Goal: Use online tool/utility: Utilize a website feature to perform a specific function

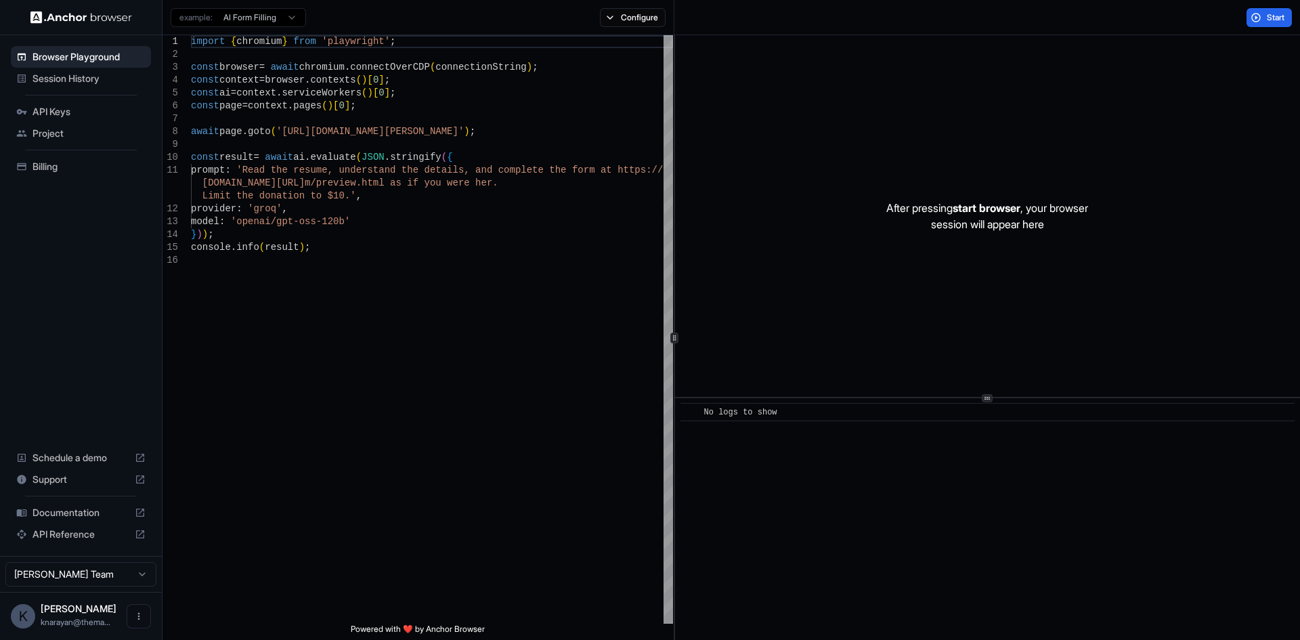
click at [70, 112] on span "API Keys" at bounding box center [89, 112] width 113 height 14
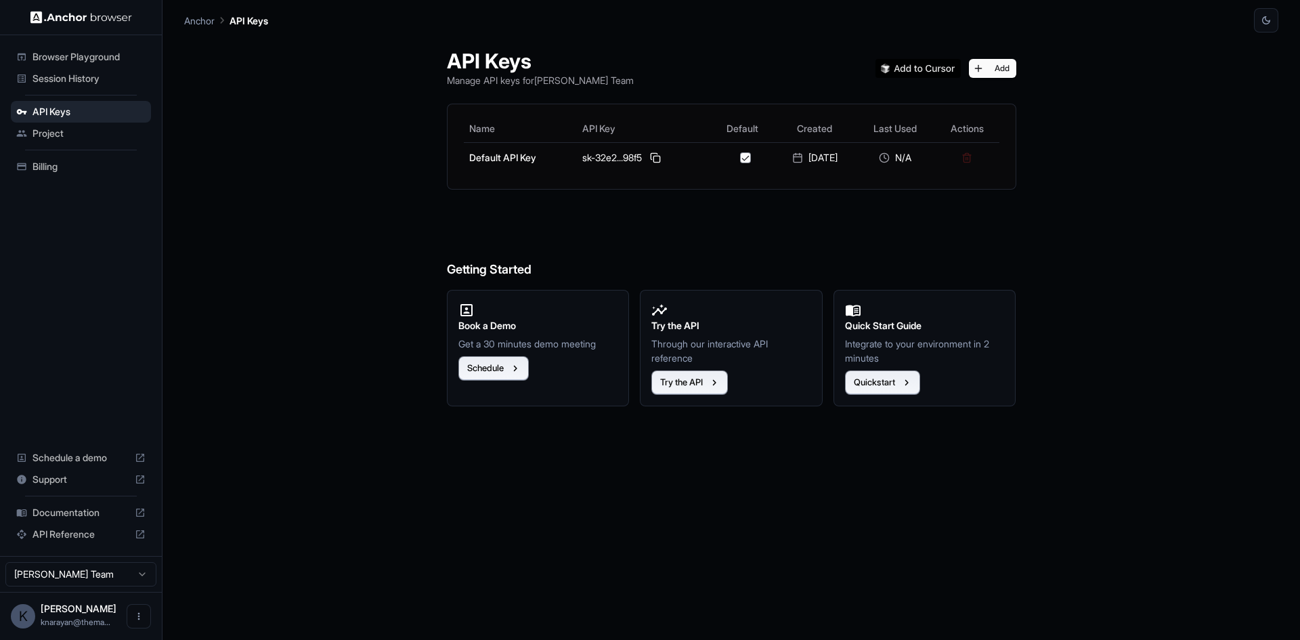
click at [81, 64] on div "Browser Playground" at bounding box center [81, 57] width 140 height 22
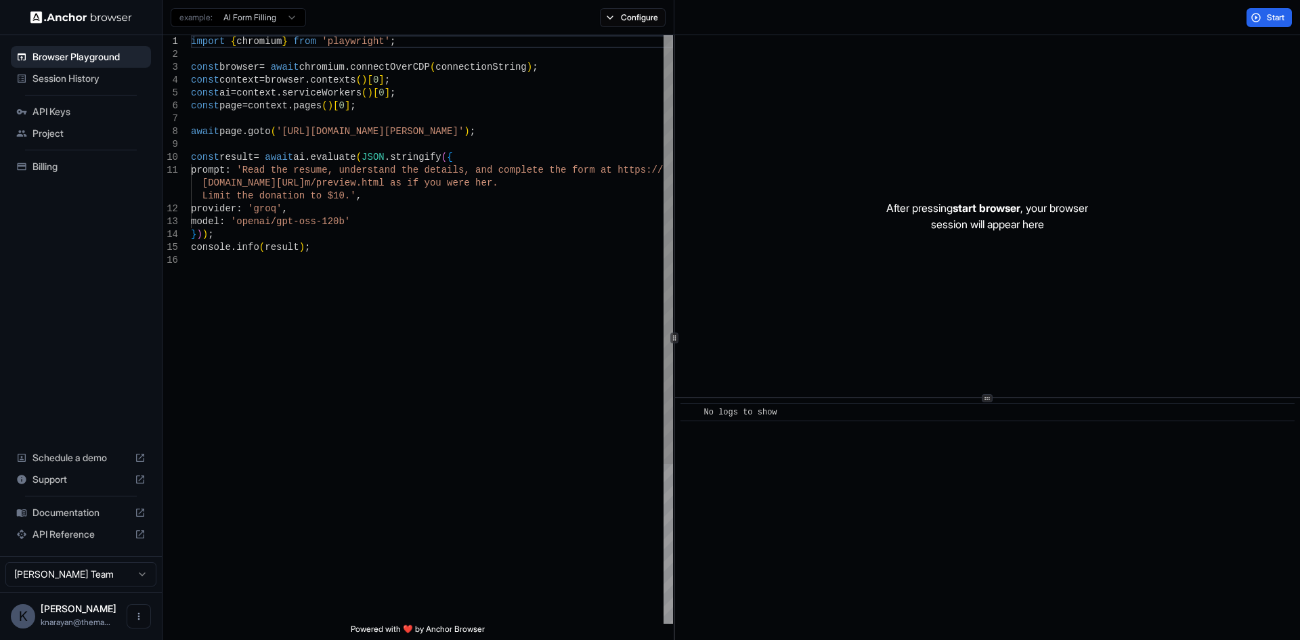
click at [371, 215] on div "import { chromium } from 'playwright' ; const browser = await chromium . connec…" at bounding box center [432, 438] width 482 height 807
click at [370, 207] on div "import { chromium } from 'playwright' ; const browser = await chromium . connec…" at bounding box center [432, 438] width 482 height 807
click at [376, 194] on div "import { chromium } from 'playwright' ; const browser = await chromium . connec…" at bounding box center [432, 438] width 482 height 807
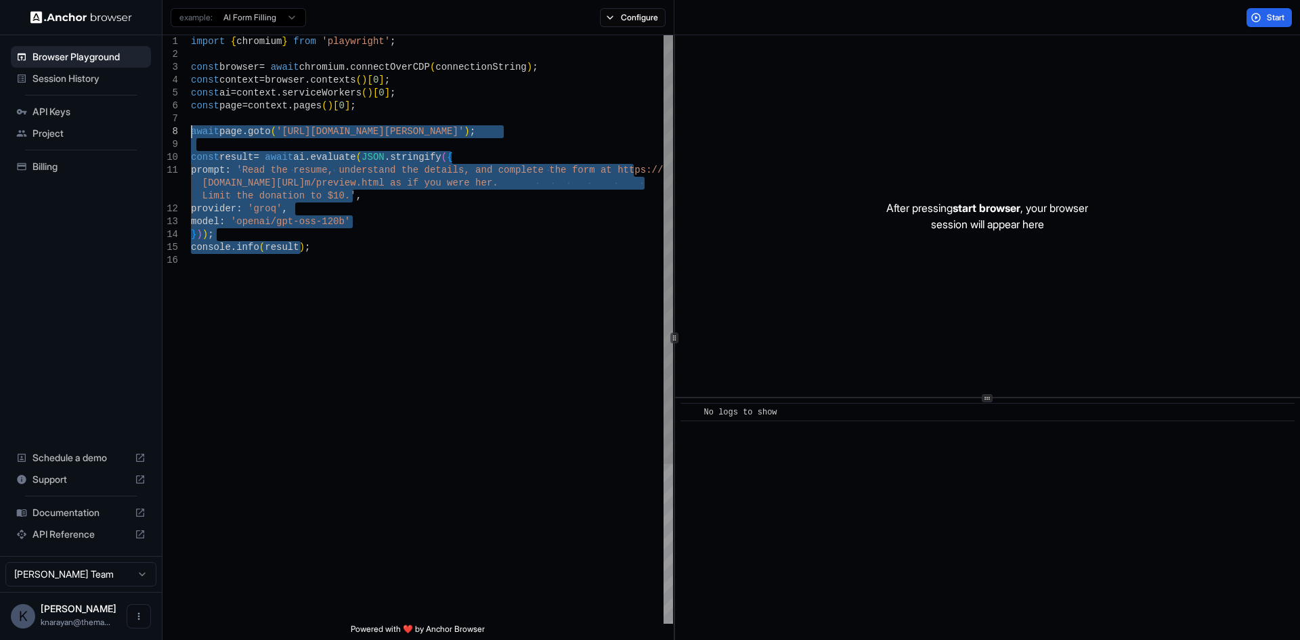
drag, startPoint x: 354, startPoint y: 245, endPoint x: 190, endPoint y: 135, distance: 197.3
click at [191, 135] on div "import { chromium } from 'playwright' ; const browser = await chromium . connec…" at bounding box center [432, 438] width 482 height 807
type textarea "**********"
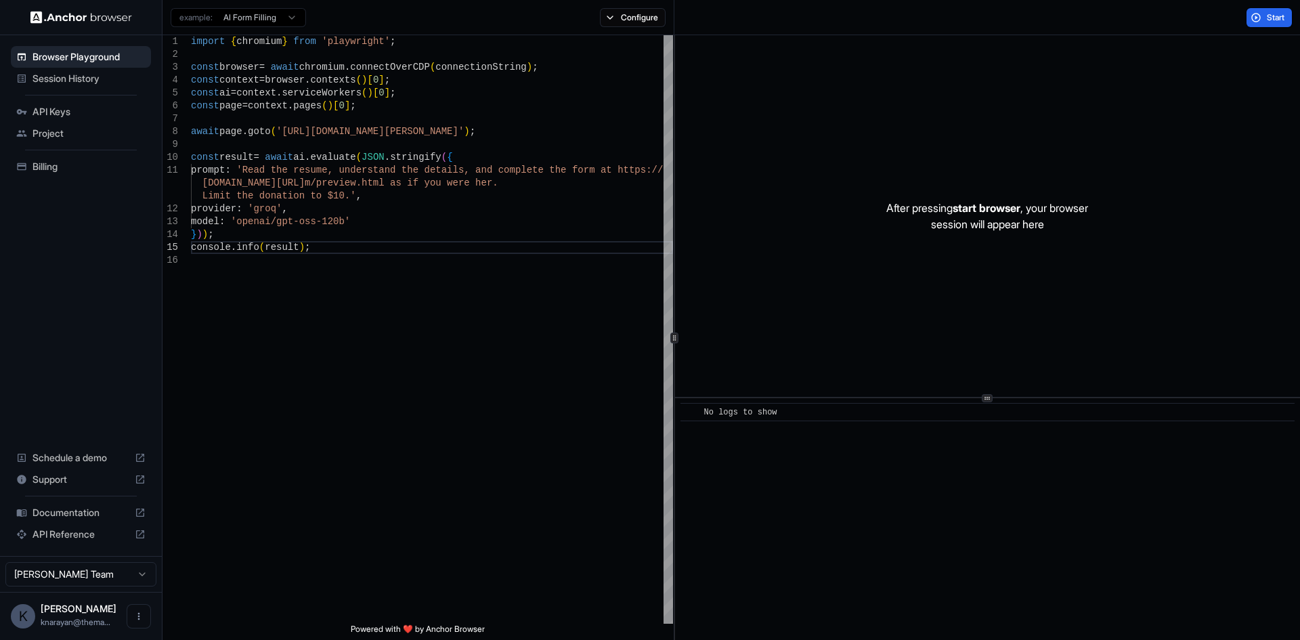
click at [87, 452] on span "Schedule a demo" at bounding box center [81, 458] width 97 height 14
click at [102, 20] on img at bounding box center [81, 17] width 102 height 13
click at [230, 19] on html "Browser Playground Session History API Keys Project Billing Schedule a demo Sup…" at bounding box center [650, 320] width 1300 height 640
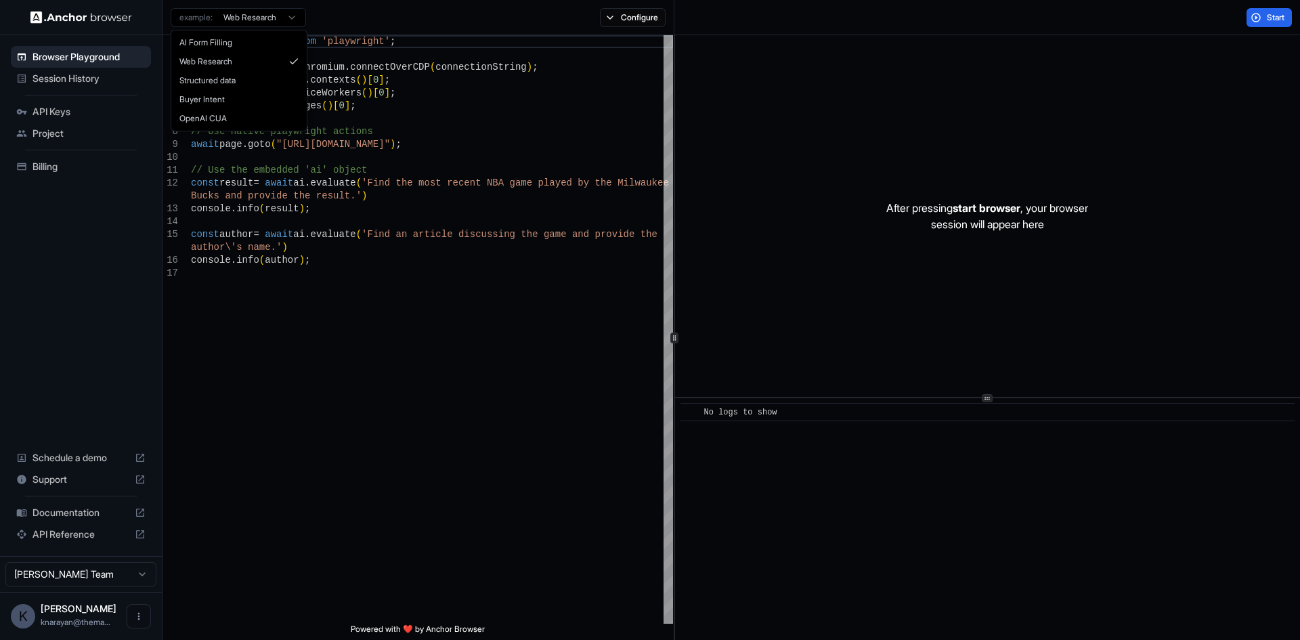
click at [272, 22] on html "Browser Playground Session History API Keys Project Billing Schedule a demo Sup…" at bounding box center [650, 320] width 1300 height 640
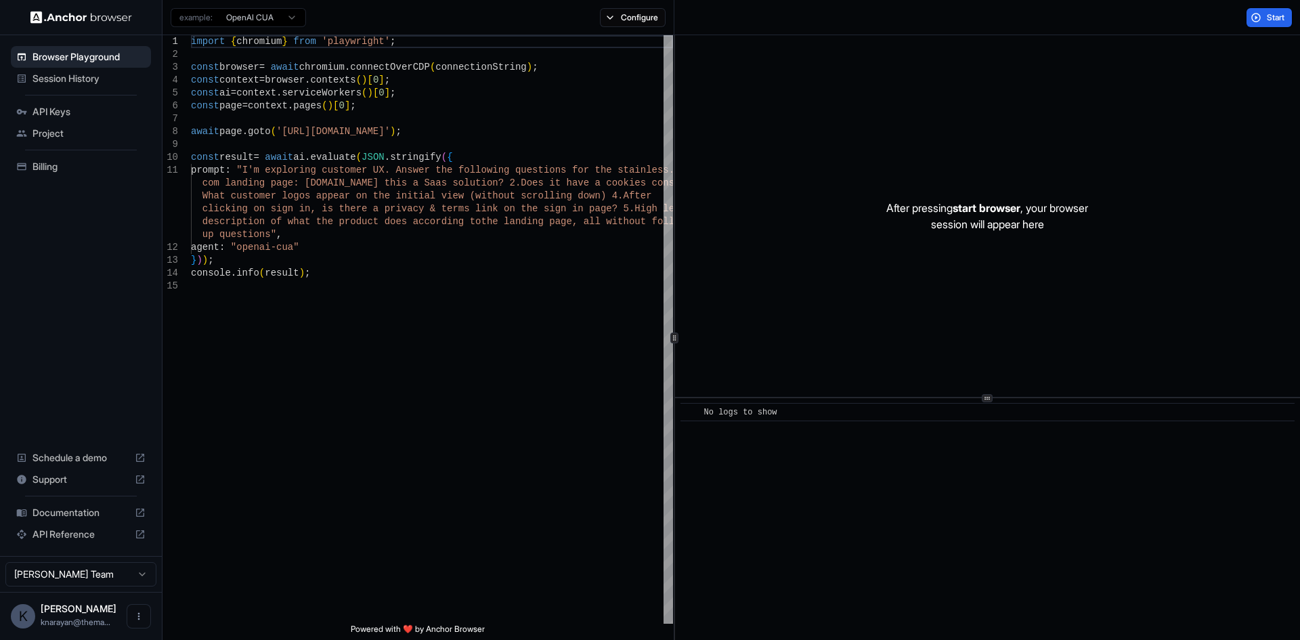
click at [245, 7] on div "example: OpenAI CUA" at bounding box center [238, 16] width 135 height 22
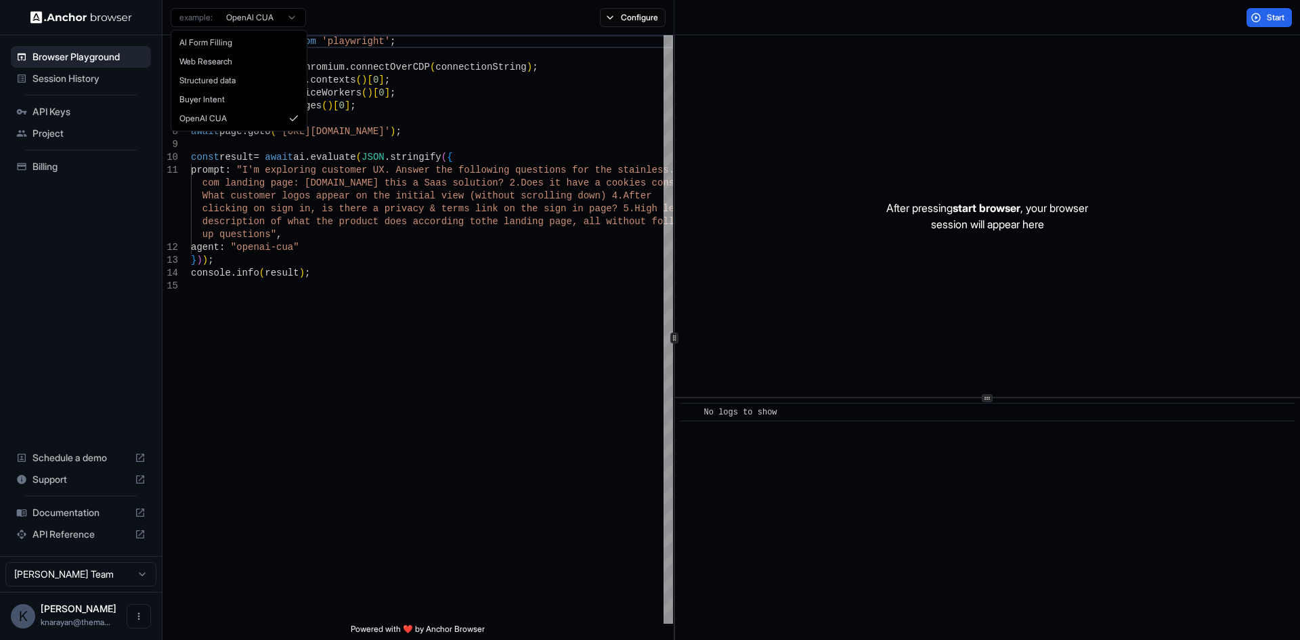
click at [249, 13] on html "Browser Playground Session History API Keys Project Billing Schedule a demo Sup…" at bounding box center [650, 320] width 1300 height 640
type textarea "**********"
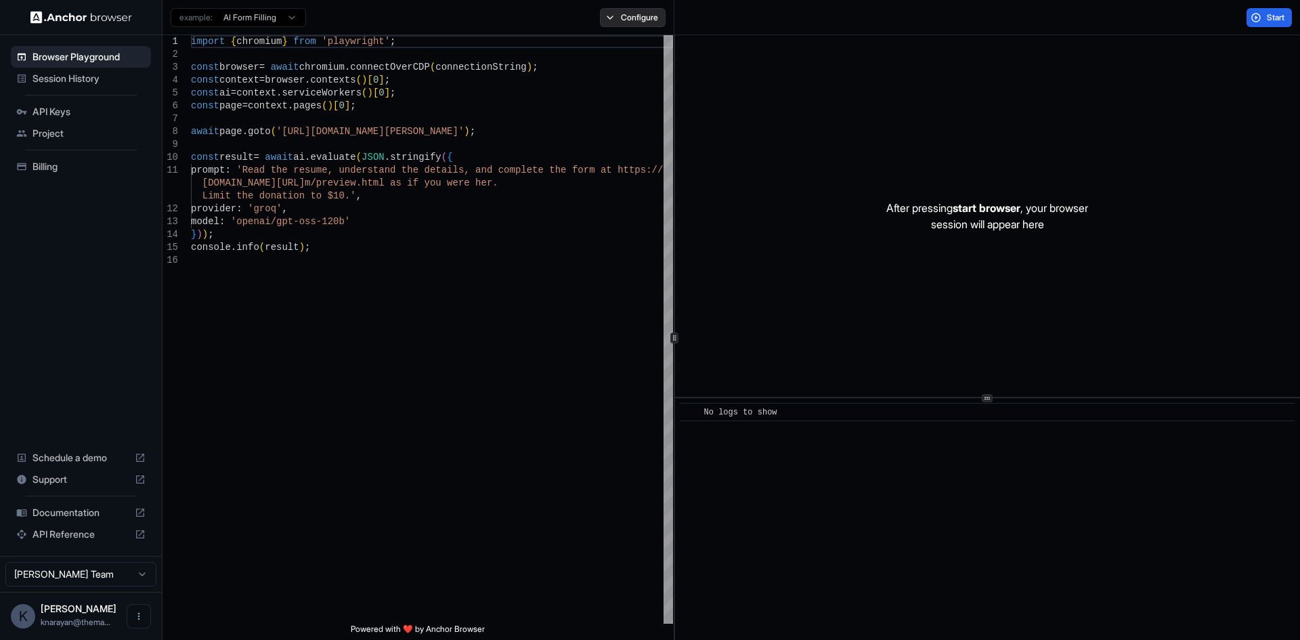
click at [636, 29] on div "example: AI Form Filling Configure" at bounding box center [419, 17] width 512 height 35
click at [636, 21] on button "Configure" at bounding box center [633, 17] width 66 height 19
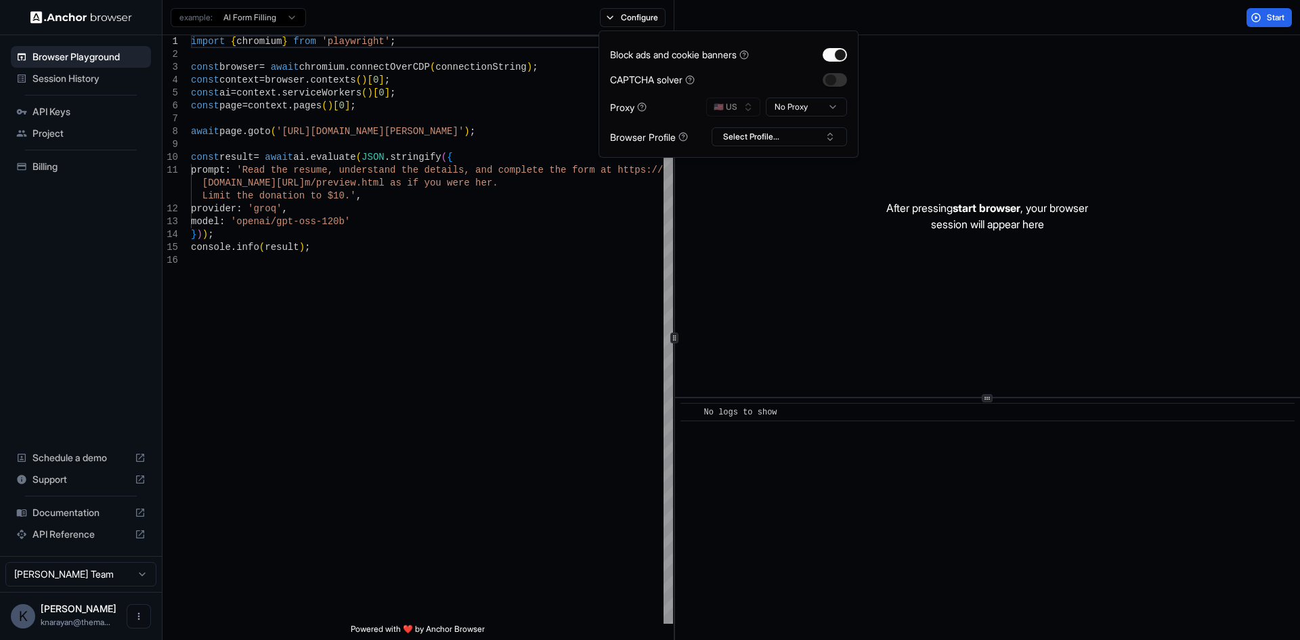
type button "on"
click at [758, 140] on button "Select Profile..." at bounding box center [779, 136] width 135 height 19
click at [807, 99] on html "Browser Playground Session History API Keys Project Billing Schedule a demo Sup…" at bounding box center [650, 320] width 1300 height 640
click at [805, 106] on html "Browser Playground Session History API Keys Project Billing Schedule a demo Sup…" at bounding box center [650, 320] width 1300 height 640
click at [557, 177] on div "import { chromium } from 'playwright' ; const browser = await chromium . connec…" at bounding box center [432, 438] width 482 height 807
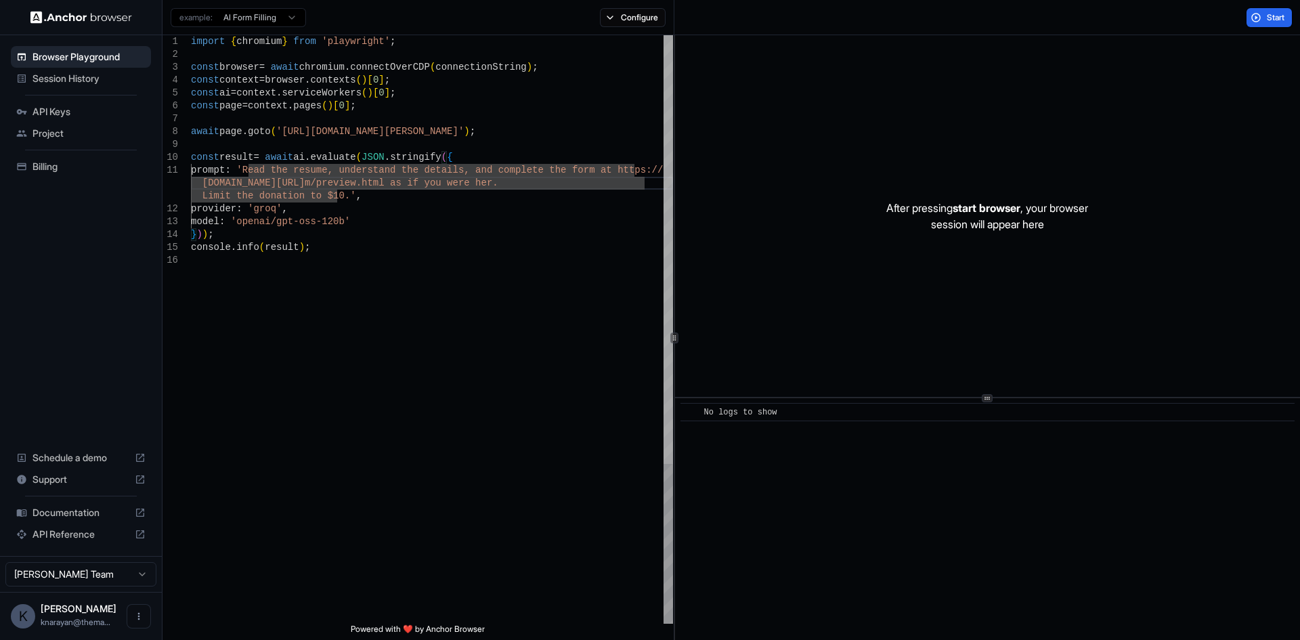
click at [673, 112] on div at bounding box center [668, 249] width 9 height 429
type textarea "**********"
click at [587, 136] on div "formspree.io/library/donation/charity-donation-for m/preview.html as if you wer…" at bounding box center [432, 438] width 482 height 807
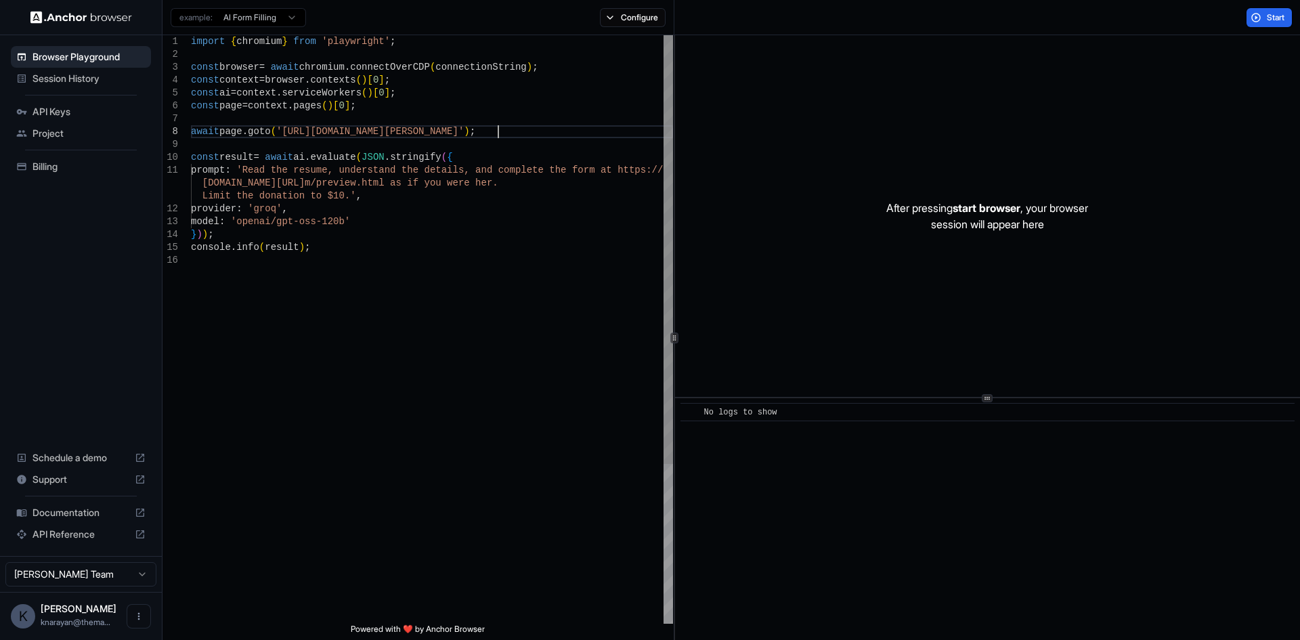
click at [777, 142] on div "After pressing start browser , your browser session will appear here" at bounding box center [987, 216] width 625 height 362
click at [631, 12] on button "Configure" at bounding box center [633, 17] width 66 height 19
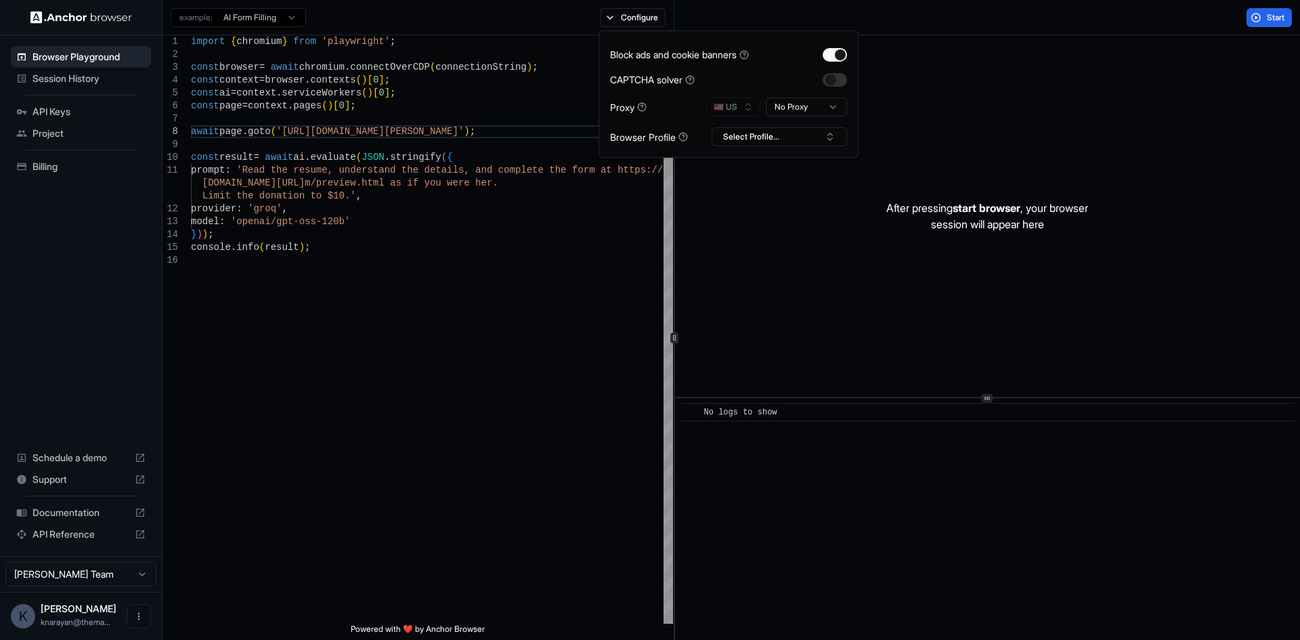
click at [781, 111] on html "Browser Playground Session History API Keys Project Billing Schedule a demo Sup…" at bounding box center [650, 320] width 1300 height 640
click at [784, 109] on html "Browser Playground Session History API Keys Project Billing Schedule a demo Sup…" at bounding box center [650, 320] width 1300 height 640
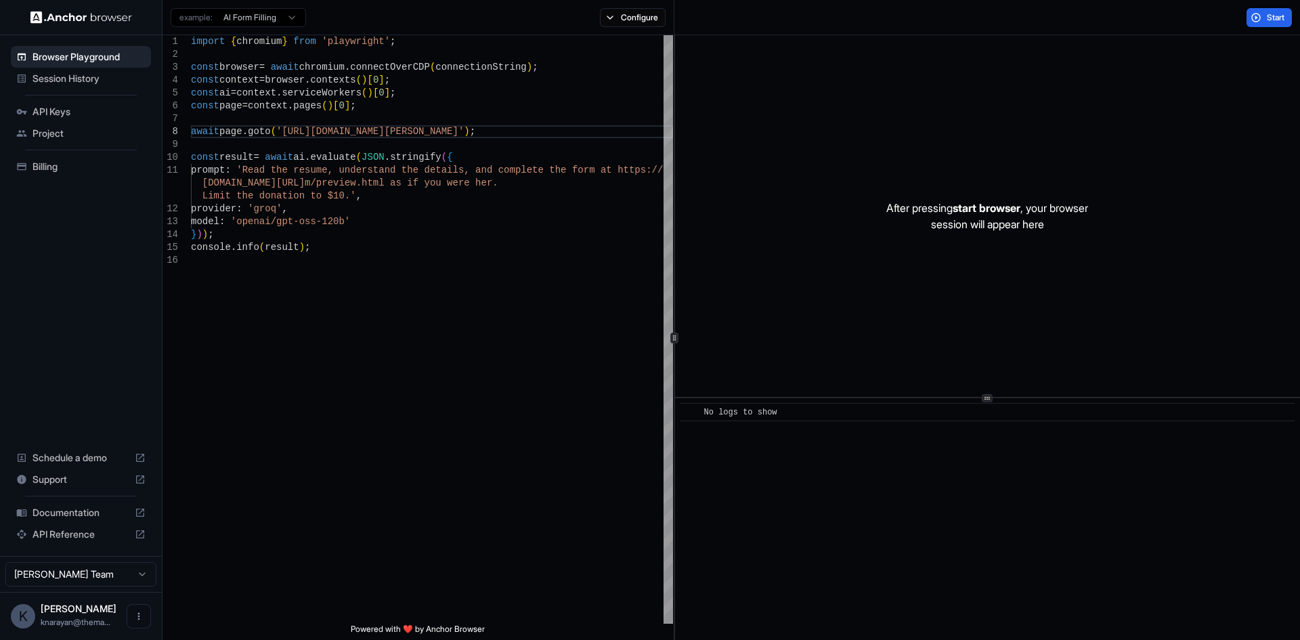
click at [771, 145] on div "After pressing start browser , your browser session will appear here" at bounding box center [987, 216] width 625 height 362
